Goal: Navigation & Orientation: Find specific page/section

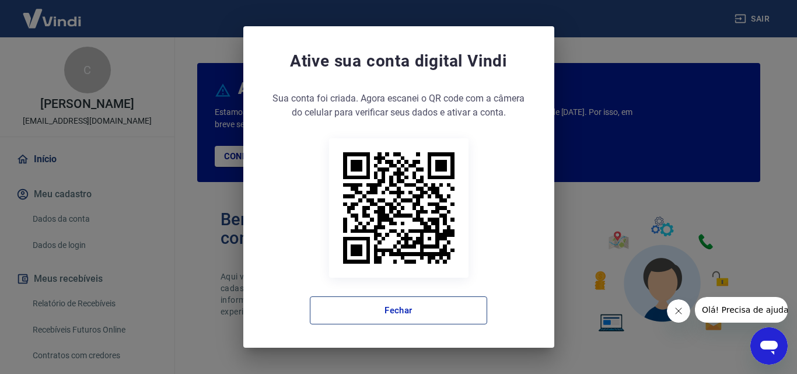
click at [429, 312] on button "Fechar" at bounding box center [398, 311] width 177 height 28
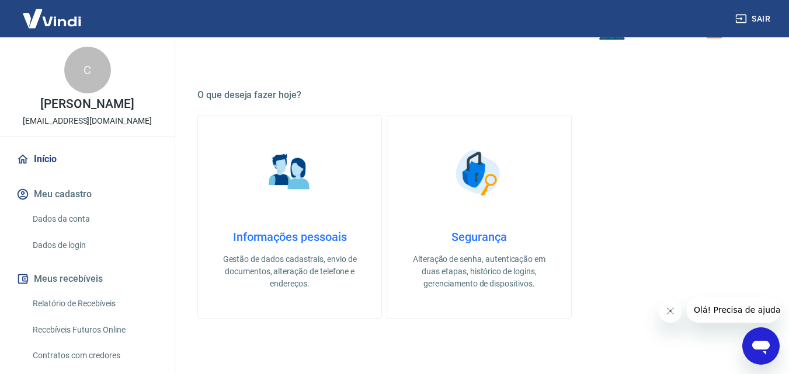
scroll to position [705, 0]
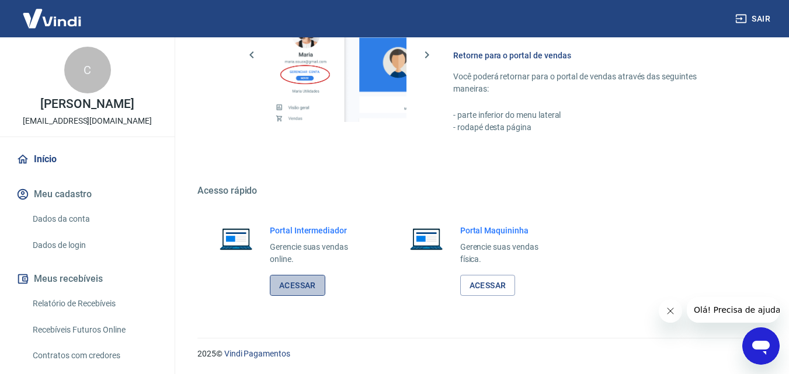
click at [277, 286] on link "Acessar" at bounding box center [297, 286] width 55 height 22
